Goal: Task Accomplishment & Management: Use online tool/utility

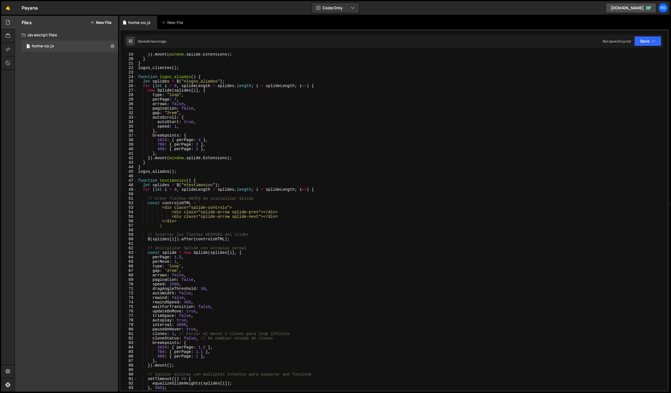
scroll to position [77, 0]
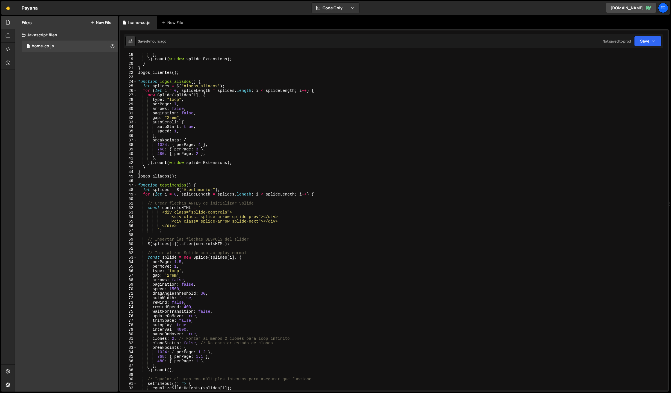
click at [196, 127] on div "} , }) . mount ( window . splide . Extensions ) ; } } logos_clientes ( ) ; func…" at bounding box center [401, 225] width 529 height 346
click at [150, 109] on div "} , }) . mount ( window . splide . Extensions ) ; } } logos_clientes ( ) ; func…" at bounding box center [401, 225] width 529 height 346
drag, startPoint x: 152, startPoint y: 118, endPoint x: 190, endPoint y: 119, distance: 38.8
click at [190, 119] on div "} , }) . mount ( window . splide . Extensions ) ; } } logos_clientes ( ) ; func…" at bounding box center [401, 225] width 529 height 346
click at [201, 145] on div "} , }) . mount ( window . splide . Extensions ) ; } } logos_clientes ( ) ; func…" at bounding box center [401, 225] width 529 height 346
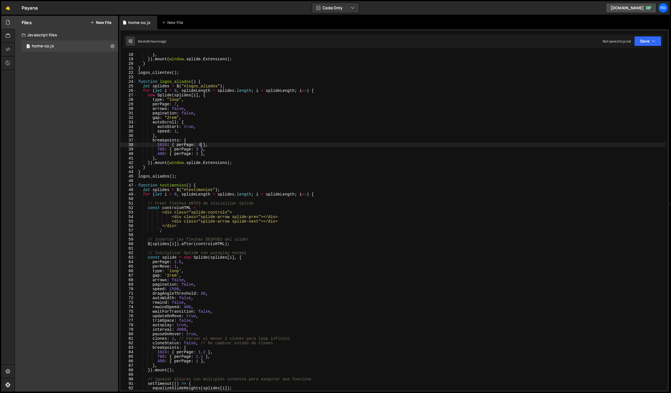
scroll to position [0, 5]
paste textarea "gap: "2rem","
click at [222, 145] on div "} , }) . mount ( window . splide . Extensions ) ; } } logos_clientes ( ) ; func…" at bounding box center [401, 225] width 529 height 346
click at [245, 137] on div "} , }) . mount ( window . splide . Extensions ) ; } } logos_clientes ( ) ; func…" at bounding box center [401, 225] width 529 height 346
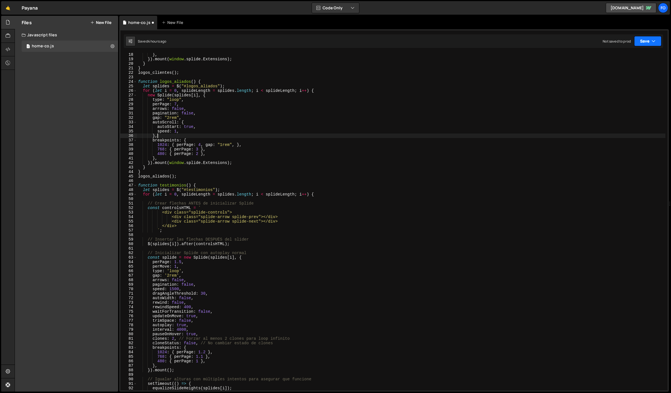
click at [655, 40] on icon "button" at bounding box center [654, 41] width 4 height 6
click at [638, 59] on div "Saved 4 hours ago" at bounding box center [629, 61] width 59 height 7
click at [222, 145] on div "} , }) . mount ( window . splide . Extensions ) ; } } logos_clientes ( ) ; func…" at bounding box center [401, 225] width 529 height 346
click at [641, 44] on button "Save" at bounding box center [647, 41] width 27 height 10
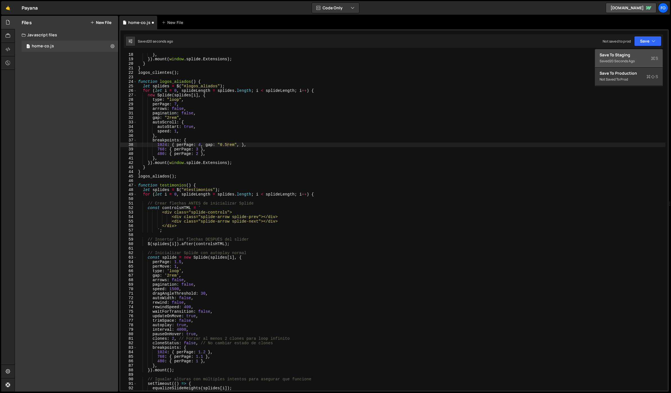
click at [630, 59] on div "20 seconds ago" at bounding box center [622, 61] width 25 height 5
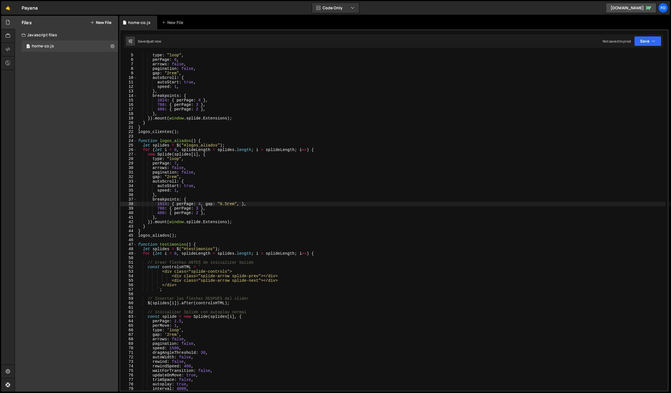
scroll to position [0, 0]
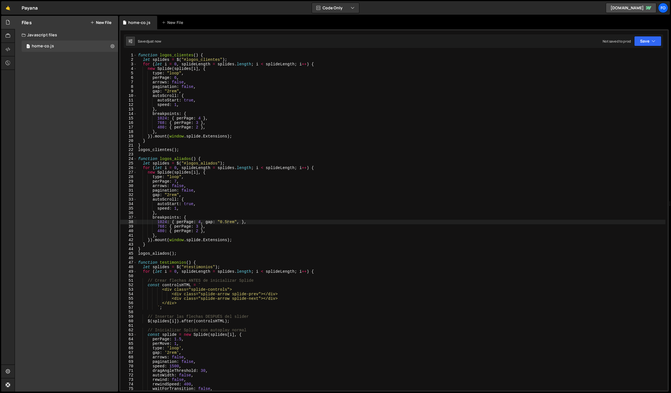
click at [241, 223] on div "function logos_clientes ( ) { let splides = $ ( "#logos_clientes" ) ; for ( let…" at bounding box center [401, 226] width 529 height 346
drag, startPoint x: 238, startPoint y: 222, endPoint x: 200, endPoint y: 221, distance: 37.7
click at [200, 221] on div "function logos_clientes ( ) { let splides = $ ( "#logos_clientes" ) ; for ( let…" at bounding box center [401, 226] width 529 height 346
click at [201, 118] on div "function logos_clientes ( ) { let splides = $ ( "#logos_clientes" ) ; for ( let…" at bounding box center [401, 226] width 529 height 346
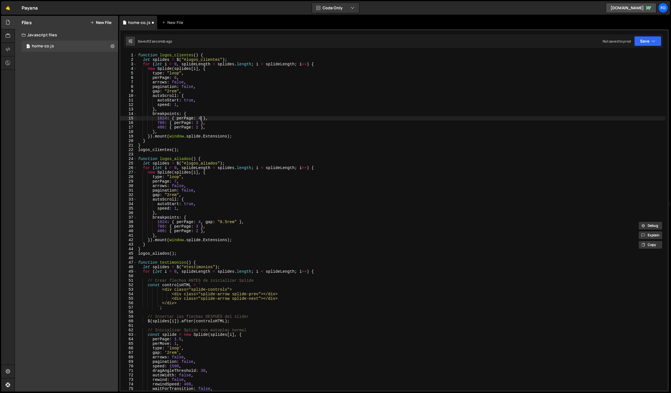
scroll to position [0, 5]
click at [198, 128] on div "function logos_clientes ( ) { let splides = $ ( "#logos_clientes" ) ; for ( let…" at bounding box center [401, 226] width 529 height 346
paste textarea ", gap: "0.5rem""
drag, startPoint x: 237, startPoint y: 221, endPoint x: 202, endPoint y: 220, distance: 35.5
click at [202, 220] on div "function logos_clientes ( ) { let splides = $ ( "#logos_clientes" ) ; for ( let…" at bounding box center [401, 226] width 529 height 346
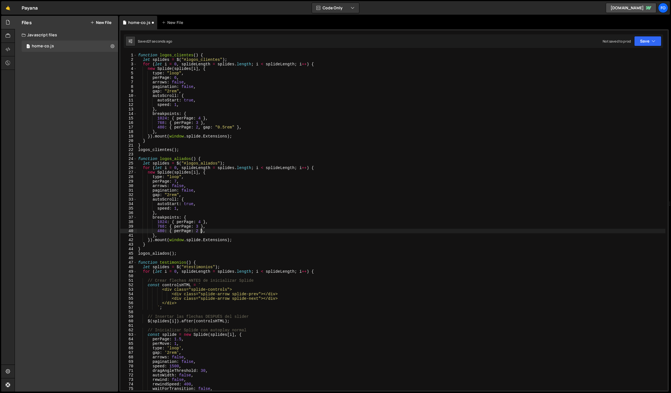
click at [200, 232] on div "function logos_clientes ( ) { let splides = $ ( "#logos_clientes" ) ; for ( let…" at bounding box center [401, 226] width 529 height 346
paste textarea ", gap: "0.5rem""
click at [201, 231] on div "function logos_clientes ( ) { let splides = $ ( "#logos_clientes" ) ; for ( let…" at bounding box center [401, 226] width 529 height 346
click at [643, 46] on button "Save" at bounding box center [647, 41] width 27 height 10
click at [636, 53] on div "Save to Staging S" at bounding box center [629, 55] width 59 height 6
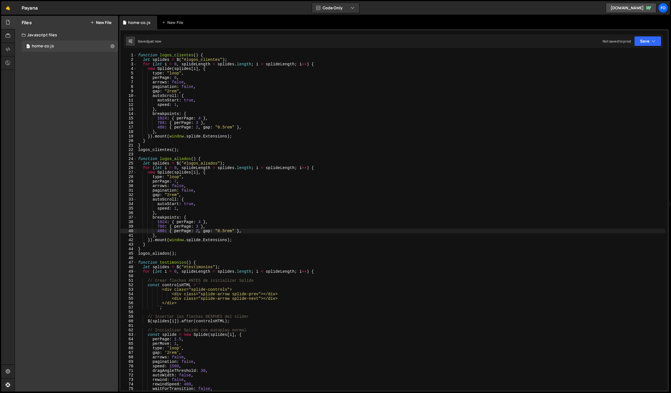
click at [222, 129] on div "function logos_clientes ( ) { let splides = $ ( "#logos_clientes" ) ; for ( let…" at bounding box center [401, 226] width 529 height 346
click at [225, 230] on div "function logos_clientes ( ) { let splides = $ ( "#logos_clientes" ) ; for ( let…" at bounding box center [401, 226] width 529 height 346
click at [646, 43] on button "Save" at bounding box center [647, 41] width 27 height 10
click at [636, 53] on div "Save to Staging S" at bounding box center [629, 55] width 59 height 6
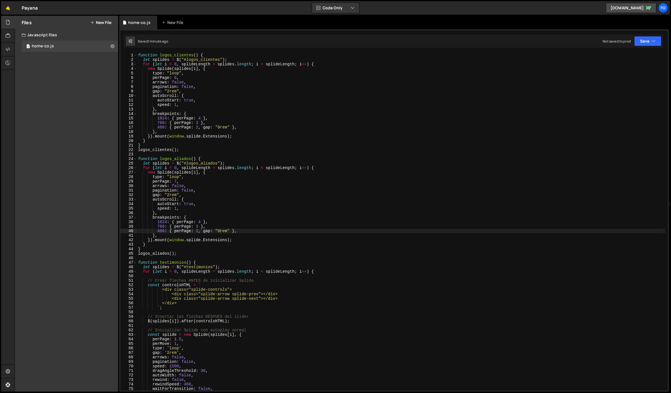
click at [192, 95] on div "function logos_clientes ( ) { let splides = $ ( "#logos_clientes" ) ; for ( let…" at bounding box center [401, 226] width 529 height 346
click at [205, 110] on div "function logos_clientes ( ) { let splides = $ ( "#logos_clientes" ) ; for ( let…" at bounding box center [401, 226] width 529 height 346
type textarea "},"
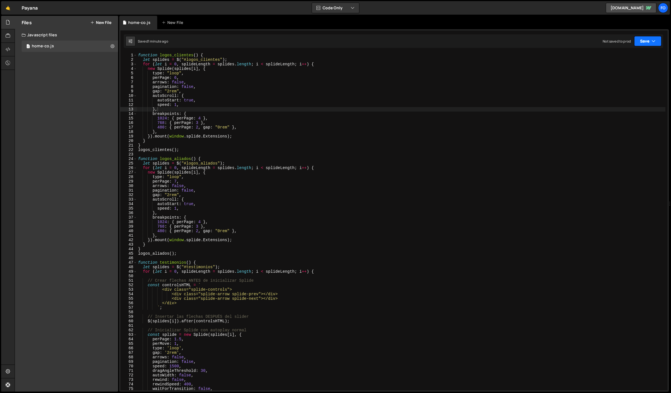
click at [641, 39] on button "Save" at bounding box center [647, 41] width 27 height 10
click at [639, 51] on button "Save to Staging S Saved 1 minute ago" at bounding box center [629, 58] width 68 height 18
